Goal: Task Accomplishment & Management: Use online tool/utility

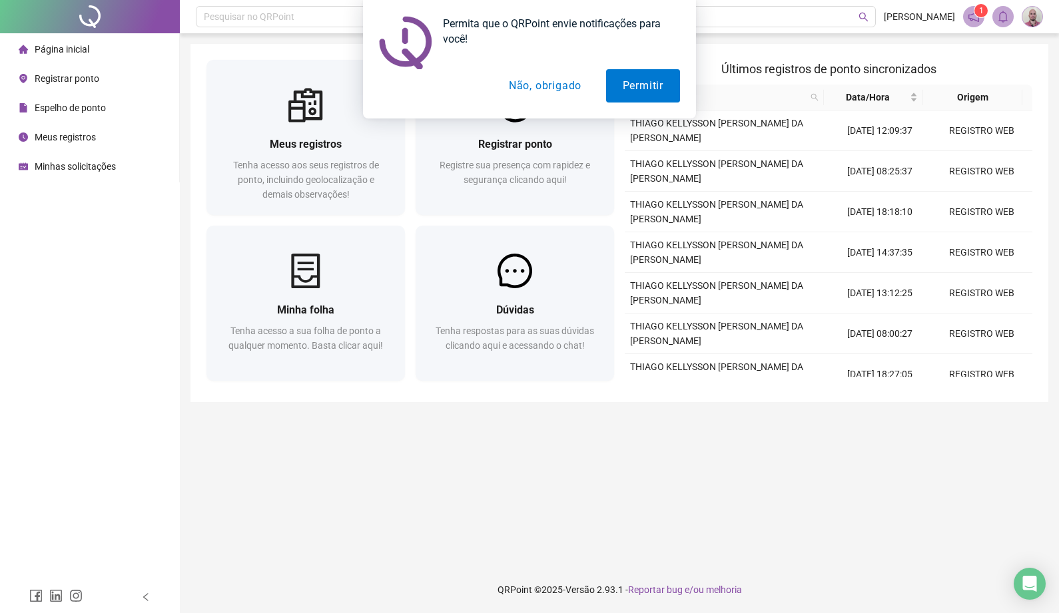
click at [522, 88] on button "Não, obrigado" at bounding box center [545, 85] width 106 height 33
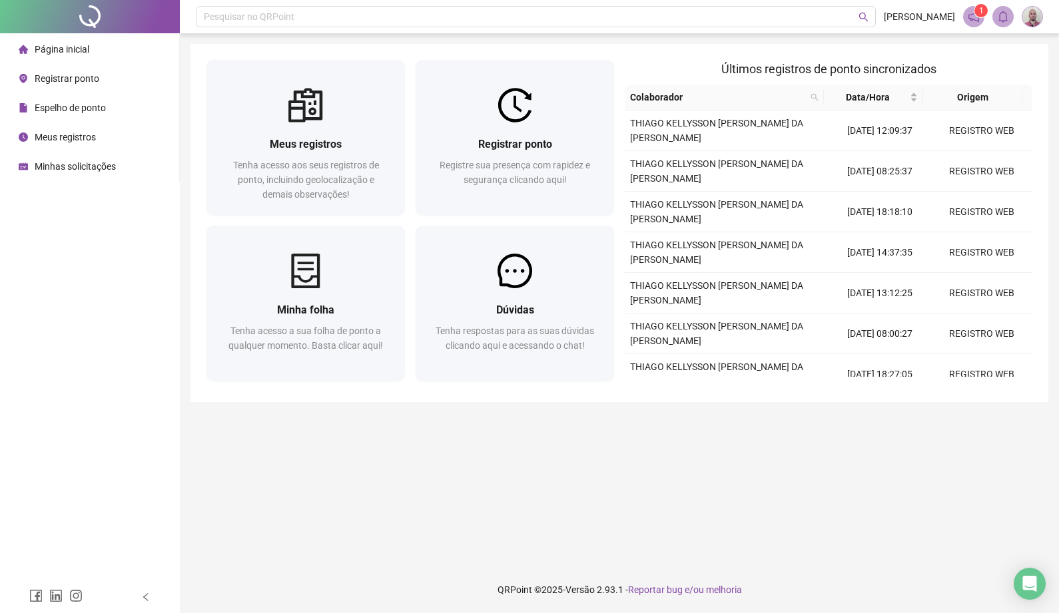
click at [85, 166] on span "Minhas solicitações" at bounding box center [75, 166] width 81 height 11
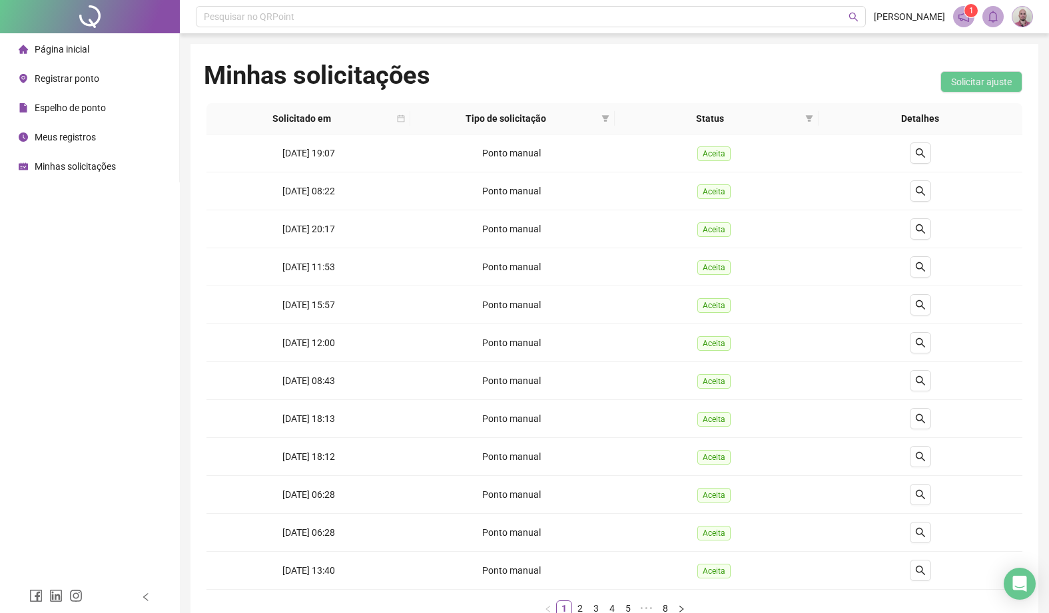
click at [72, 53] on span "Página inicial" at bounding box center [62, 49] width 55 height 11
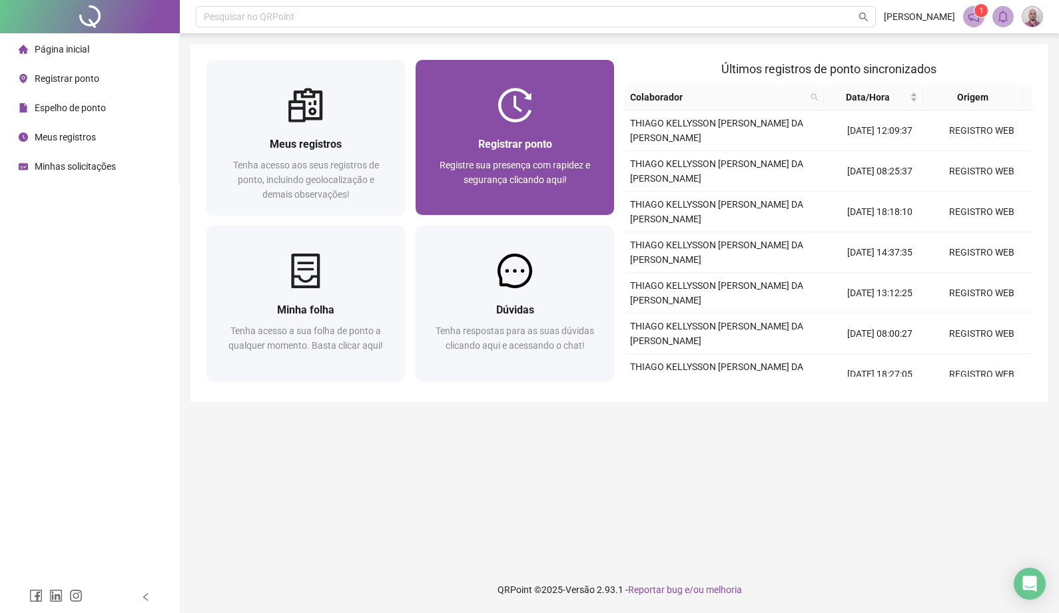
click at [488, 153] on div "Registrar ponto" at bounding box center [515, 144] width 167 height 17
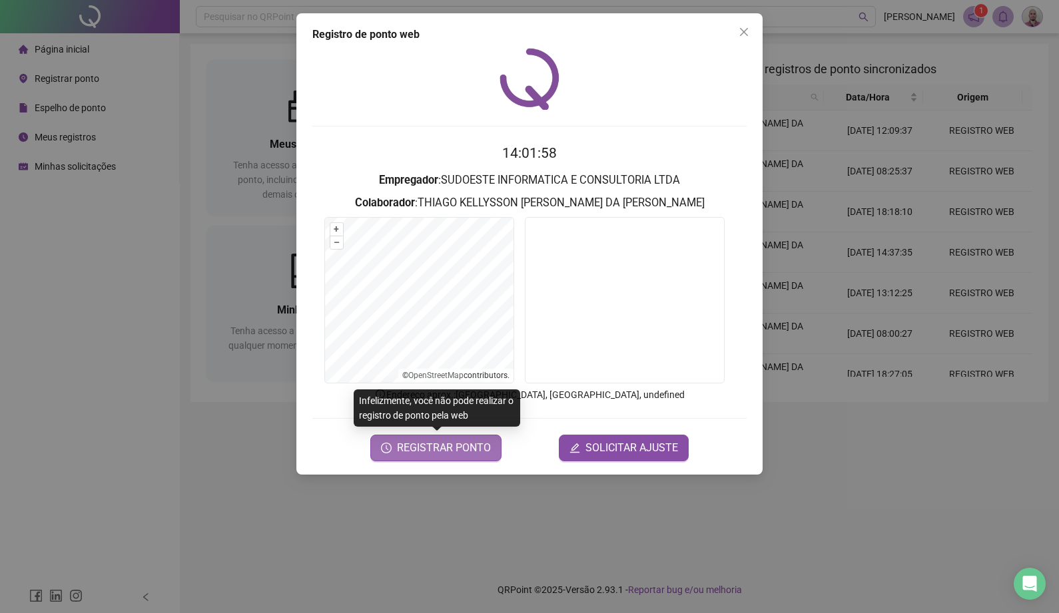
click at [470, 450] on span "REGISTRAR PONTO" at bounding box center [444, 448] width 94 height 16
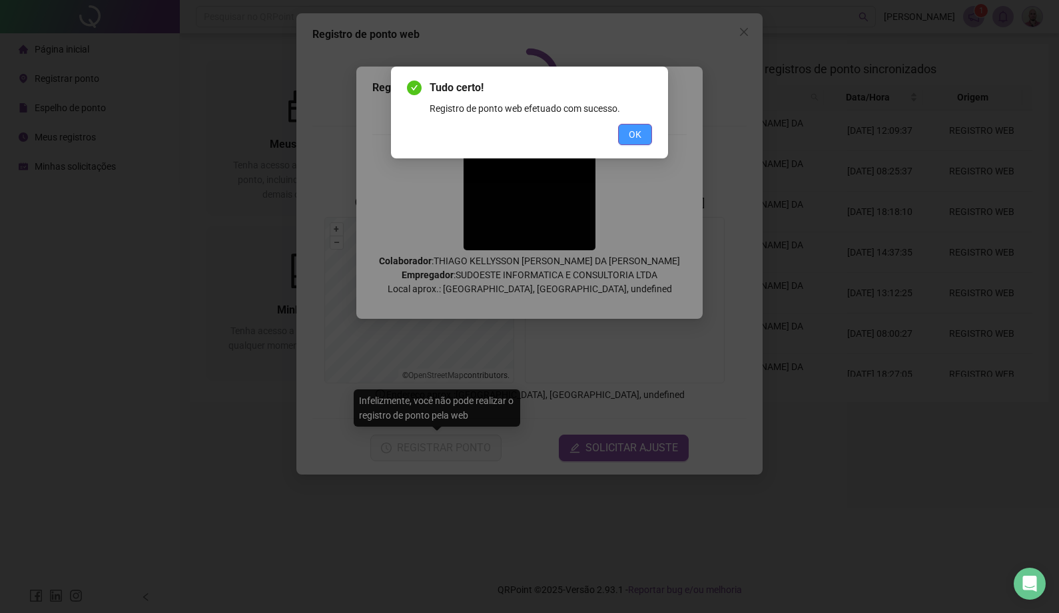
click at [640, 135] on span "OK" at bounding box center [635, 134] width 13 height 15
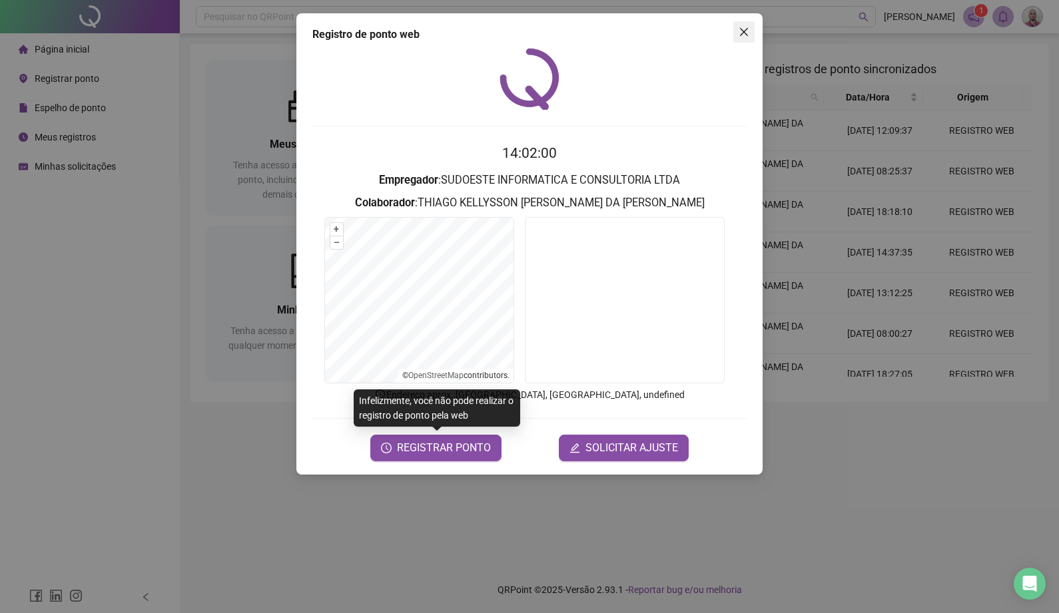
click at [745, 25] on button "Close" at bounding box center [743, 31] width 21 height 21
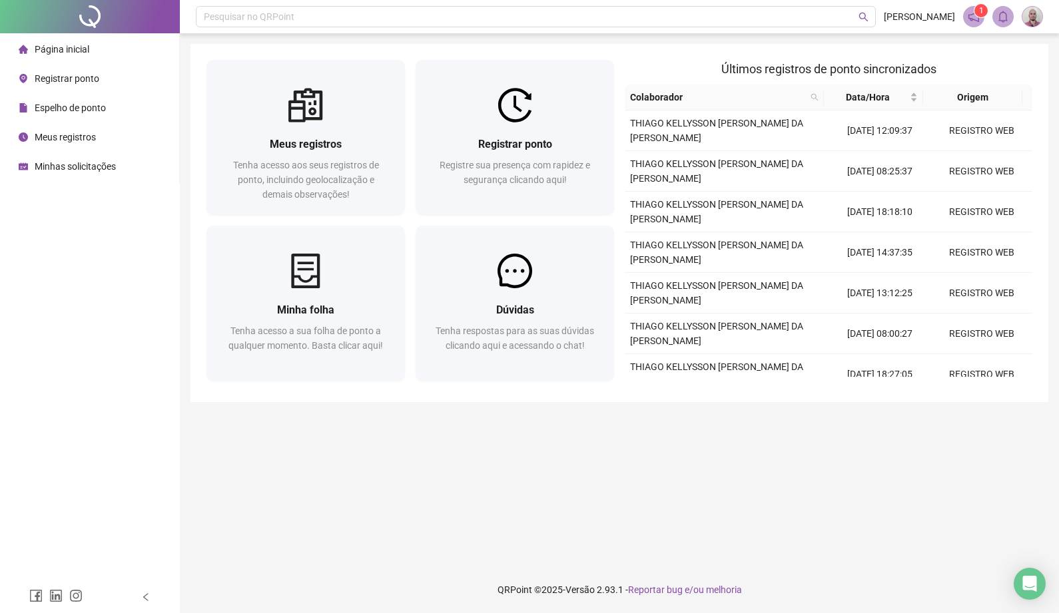
click at [77, 159] on div "Minhas solicitações" at bounding box center [67, 166] width 97 height 27
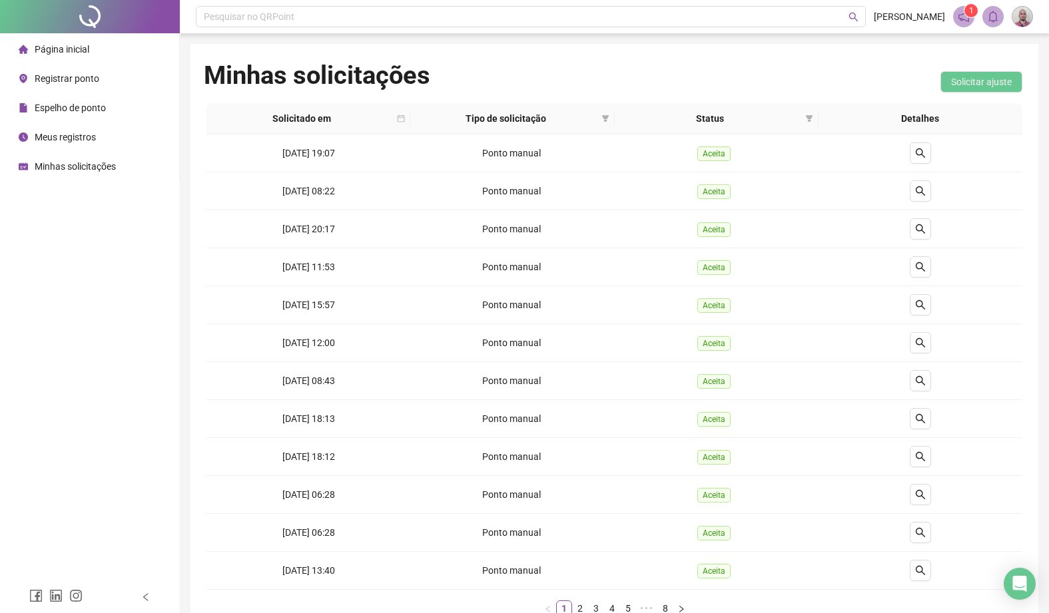
click at [60, 47] on span "Página inicial" at bounding box center [62, 49] width 55 height 11
